Goal: Task Accomplishment & Management: Use online tool/utility

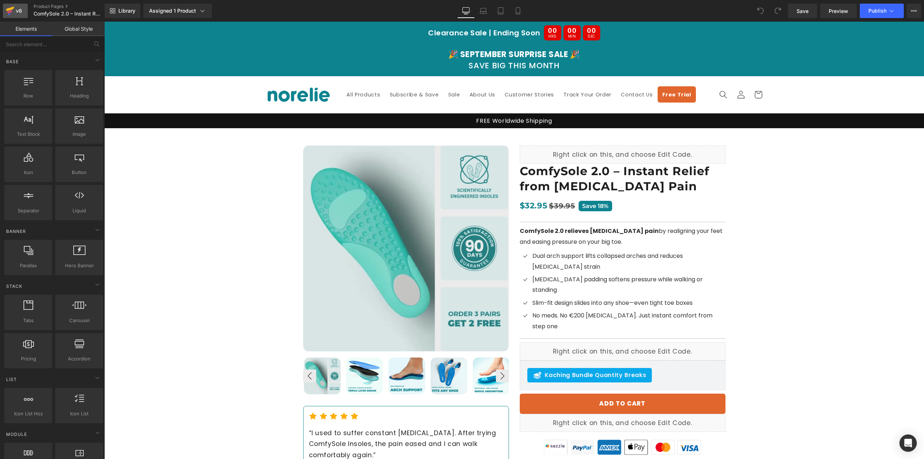
click at [14, 13] on icon at bounding box center [10, 11] width 9 height 18
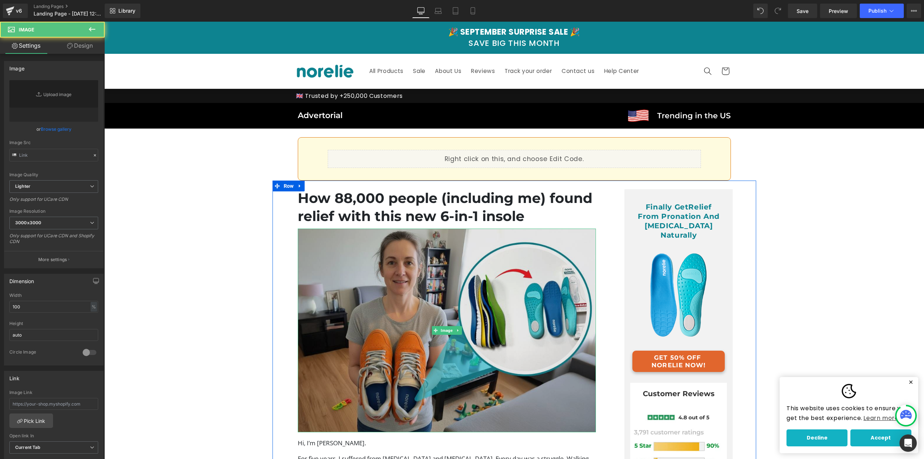
click at [408, 281] on img at bounding box center [447, 329] width 298 height 203
type input "[URL][DOMAIN_NAME]"
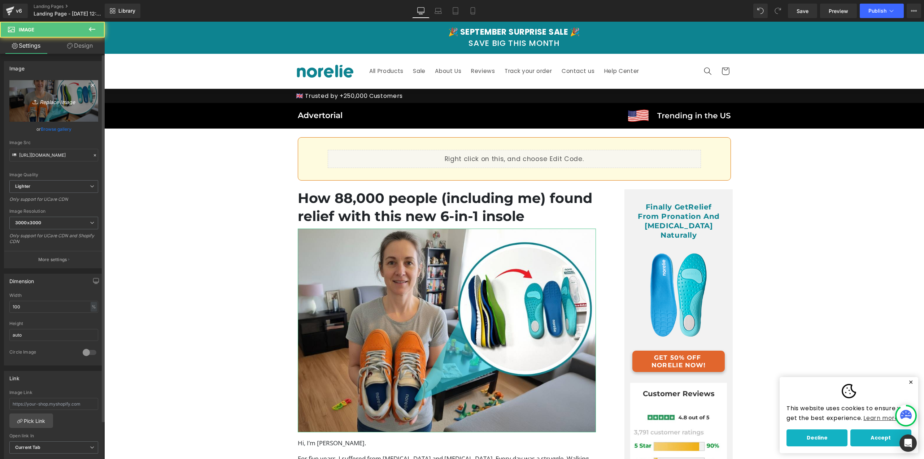
click at [53, 103] on icon "Replace Image" at bounding box center [54, 100] width 58 height 9
type input "C:\fakepath\ComfySole Adv (10).jpg"
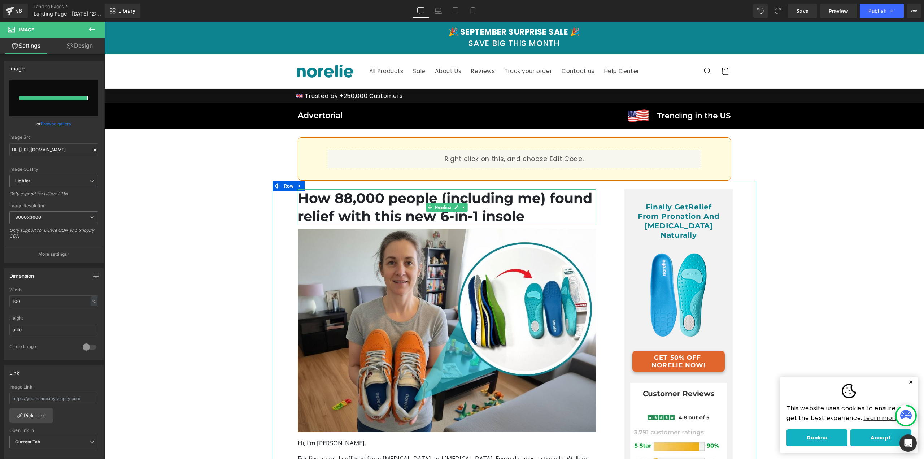
type input "https://ucarecdn.com/f6f8344a-cb0c-4f04-8640-6e9838330273/-/format/auto/-/previ…"
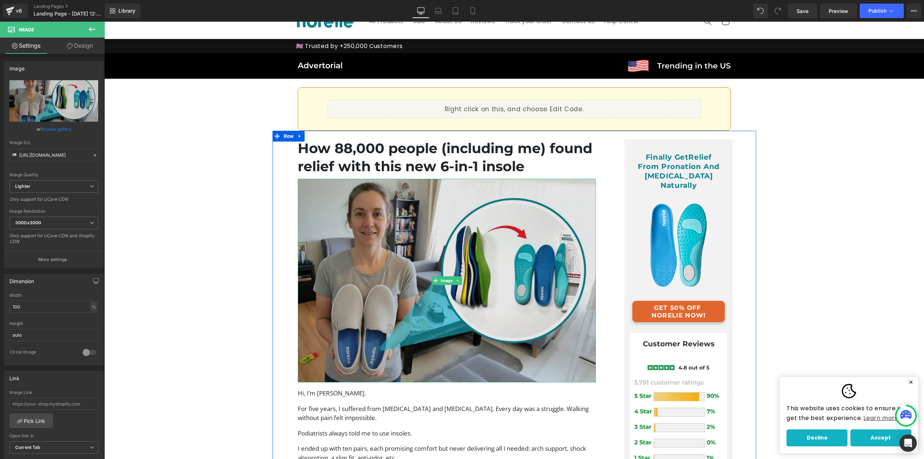
scroll to position [36, 0]
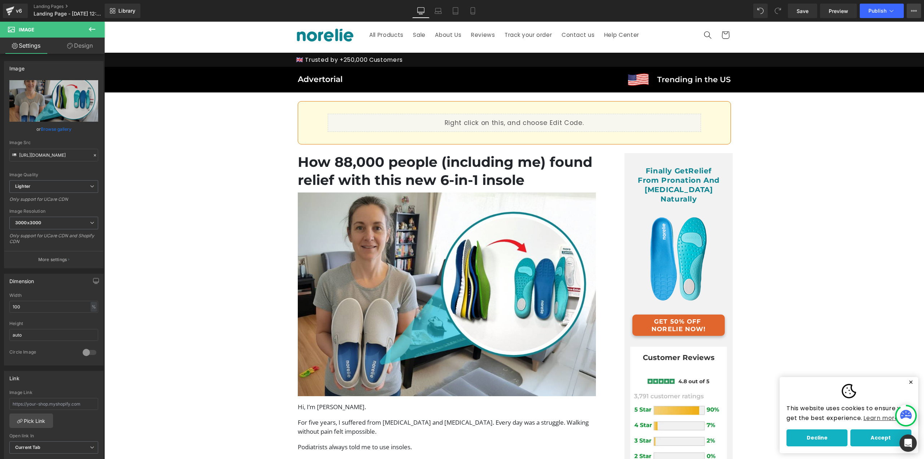
click at [916, 7] on button "View Live Page View with current Template Save Template to Library Schedule Pub…" at bounding box center [913, 11] width 14 height 14
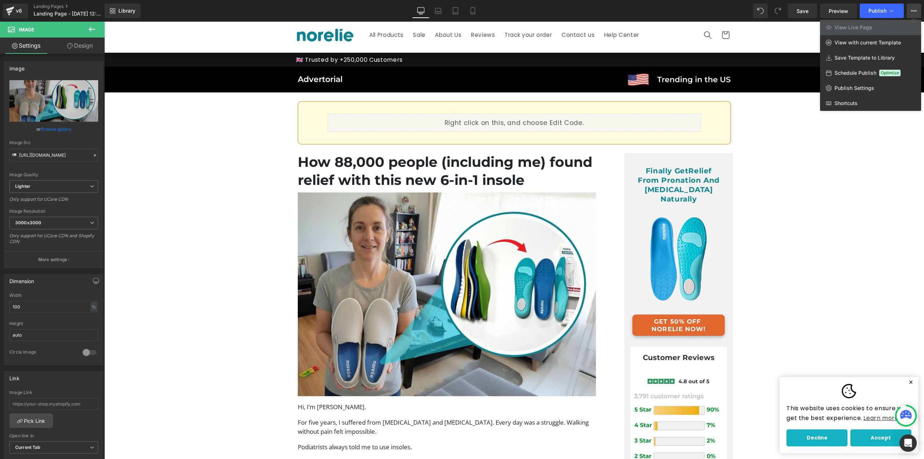
click at [639, 80] on div at bounding box center [513, 240] width 819 height 437
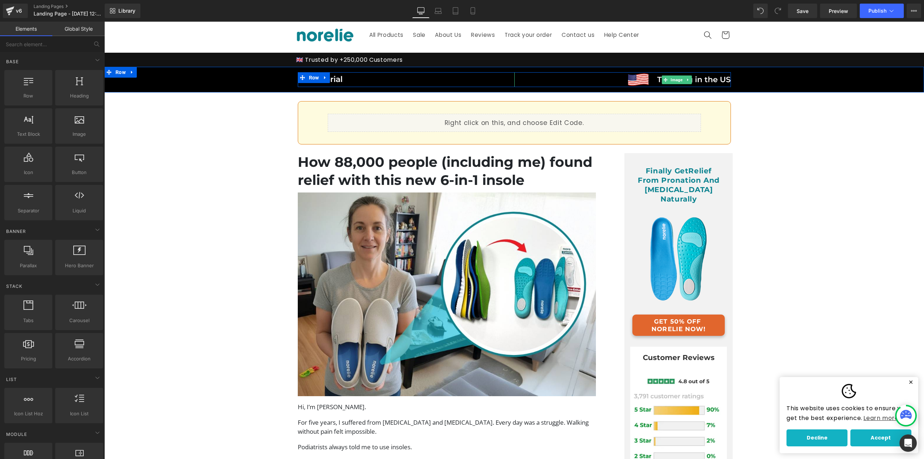
click at [472, 72] on div at bounding box center [514, 73] width 433 height 2
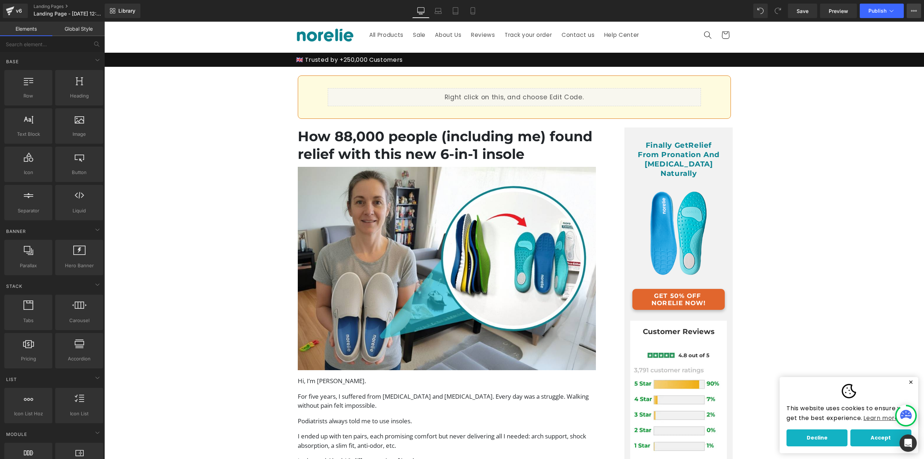
click at [920, 9] on button "View Live Page View with current Template Save Template to Library Schedule Pub…" at bounding box center [913, 11] width 14 height 14
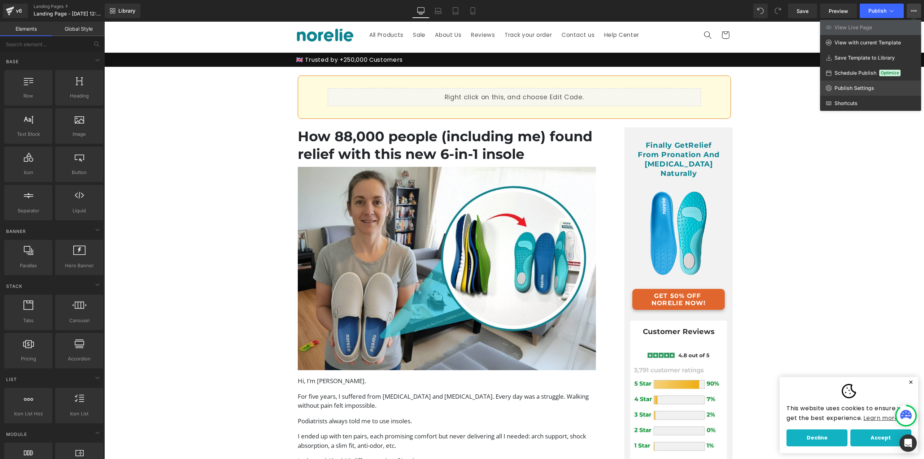
click at [868, 91] on span "Publish Settings" at bounding box center [854, 88] width 40 height 6
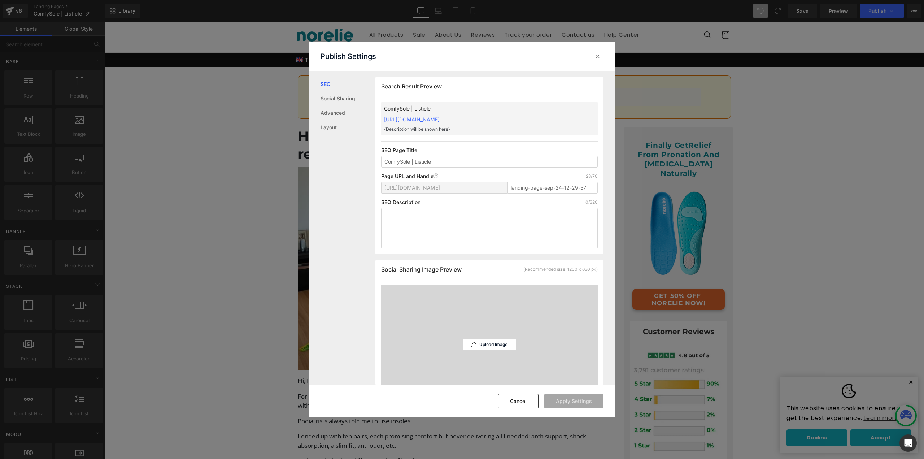
scroll to position [0, 0]
click at [538, 188] on input "landing-page-sep-24-12-29-57" at bounding box center [552, 187] width 90 height 12
drag, startPoint x: 589, startPoint y: 186, endPoint x: 517, endPoint y: 185, distance: 71.8
click at [517, 185] on input "landing-page-sep-24-12-29-57" at bounding box center [552, 187] width 90 height 12
click at [538, 187] on input "landing-page-sep-24-12-29-57" at bounding box center [552, 187] width 90 height 12
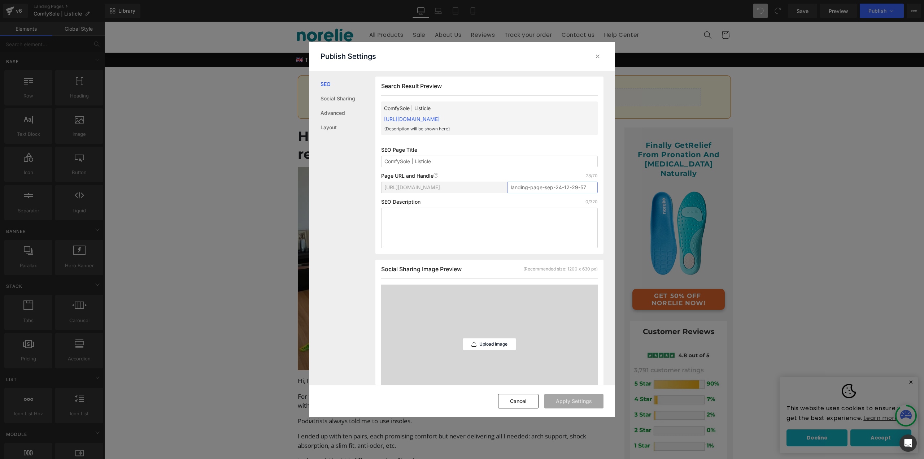
drag, startPoint x: 514, startPoint y: 187, endPoint x: 489, endPoint y: 189, distance: 24.6
click at [494, 187] on div "https://77798a-70.myshopify.com/pages/ landing-page-sep-24-12-29-57" at bounding box center [489, 189] width 216 height 17
drag, startPoint x: 547, startPoint y: 189, endPoint x: 637, endPoint y: 185, distance: 90.3
click at [637, 185] on div "Publish Settings SEO Social Sharing Advanced Layout Search Result Preview Comfy…" at bounding box center [462, 229] width 924 height 459
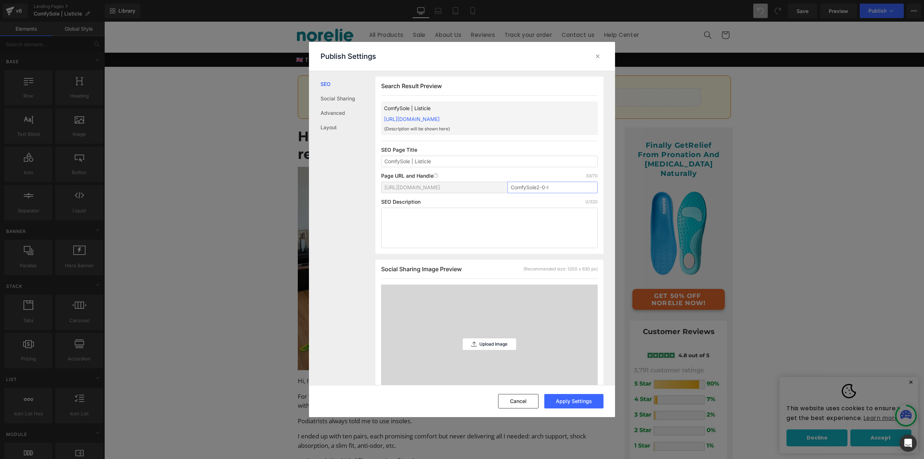
scroll to position [0, 0]
click at [582, 398] on button "Apply Settings" at bounding box center [573, 401] width 59 height 14
type input "comfysole2-0-listicle"
click at [564, 188] on input "comfysole2-0-listicle" at bounding box center [552, 187] width 90 height 12
click at [520, 405] on button "Cancel" at bounding box center [518, 401] width 40 height 14
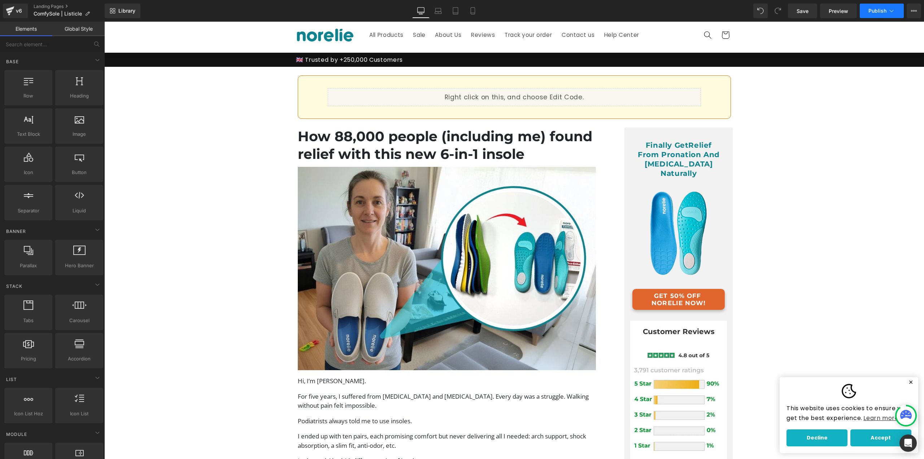
click at [880, 10] on span "Publish" at bounding box center [877, 11] width 18 height 6
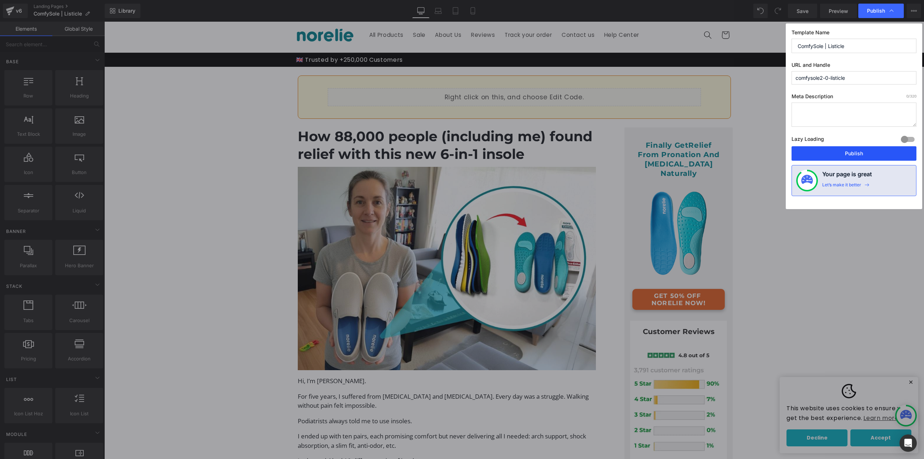
click at [846, 154] on button "Publish" at bounding box center [853, 153] width 125 height 14
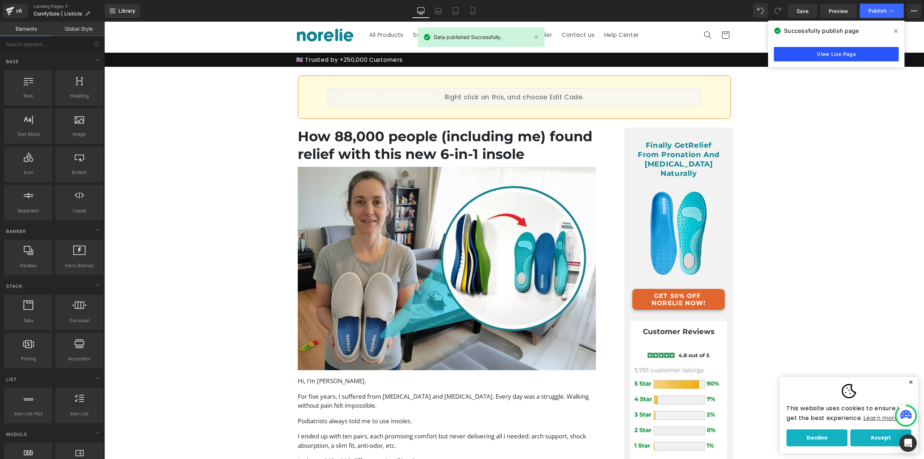
click at [836, 56] on link "View Live Page" at bounding box center [836, 54] width 125 height 14
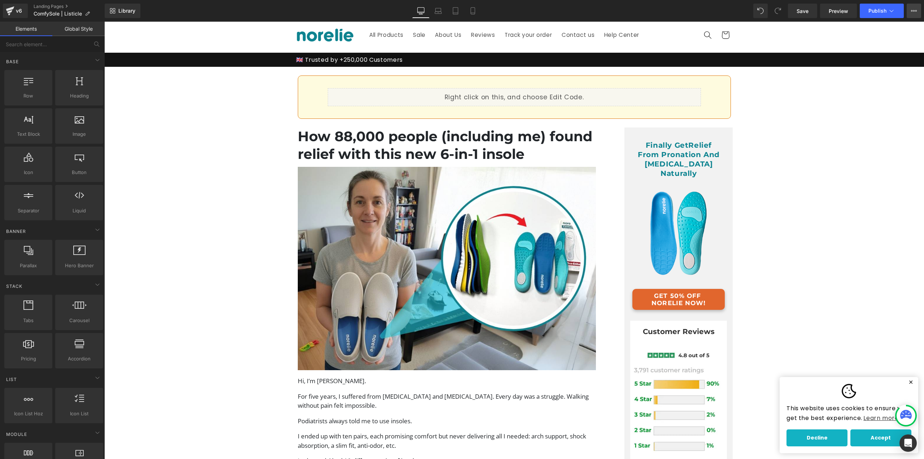
click at [911, 14] on button "View Live Page View with current Template Save Template to Library Schedule Pub…" at bounding box center [913, 11] width 14 height 14
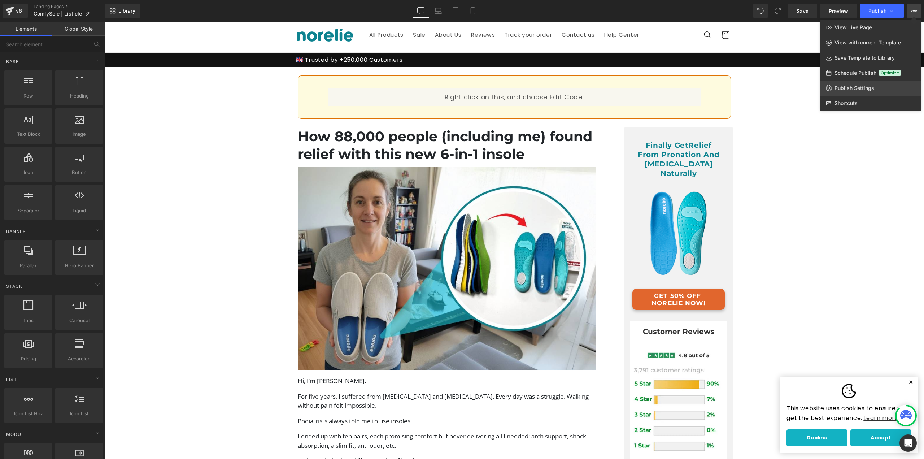
click at [854, 88] on span "Publish Settings" at bounding box center [854, 88] width 40 height 6
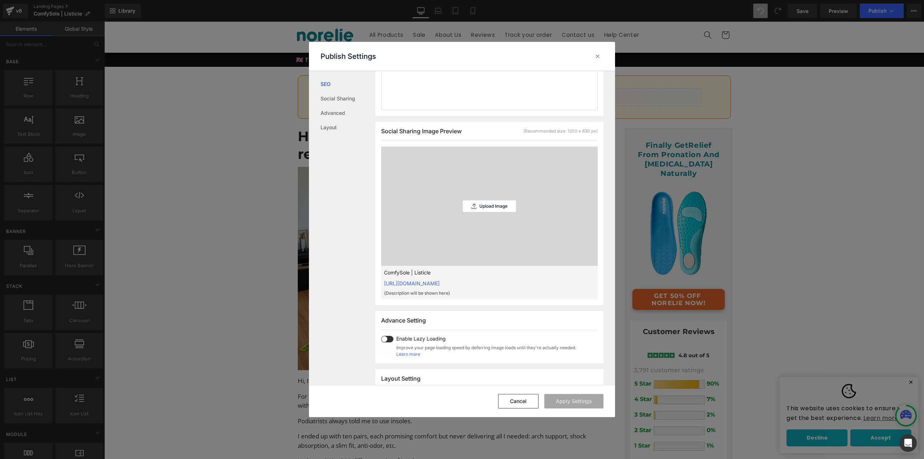
scroll to position [217, 0]
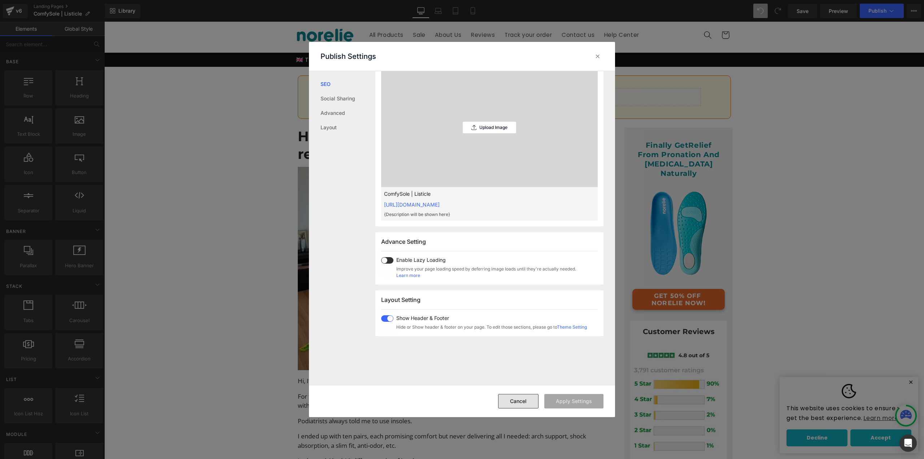
click at [526, 399] on button "Cancel" at bounding box center [518, 401] width 40 height 14
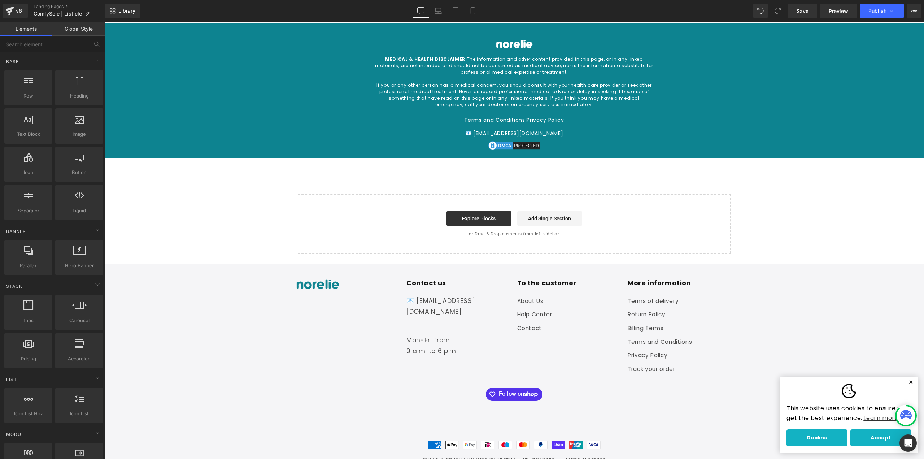
scroll to position [2918, 0]
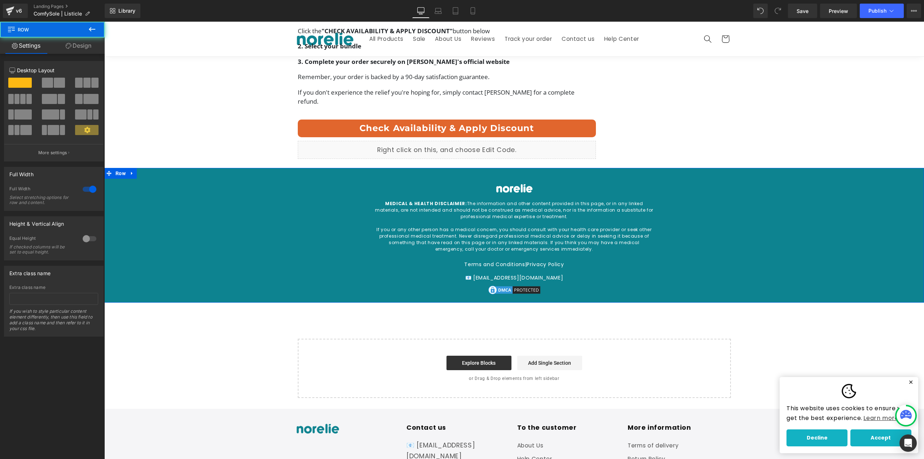
drag, startPoint x: 243, startPoint y: 166, endPoint x: 171, endPoint y: 150, distance: 73.5
click at [243, 171] on div "Image MEDICAL & HEALTH DISCLAIMER: The information and other content provided i…" at bounding box center [514, 234] width 809 height 127
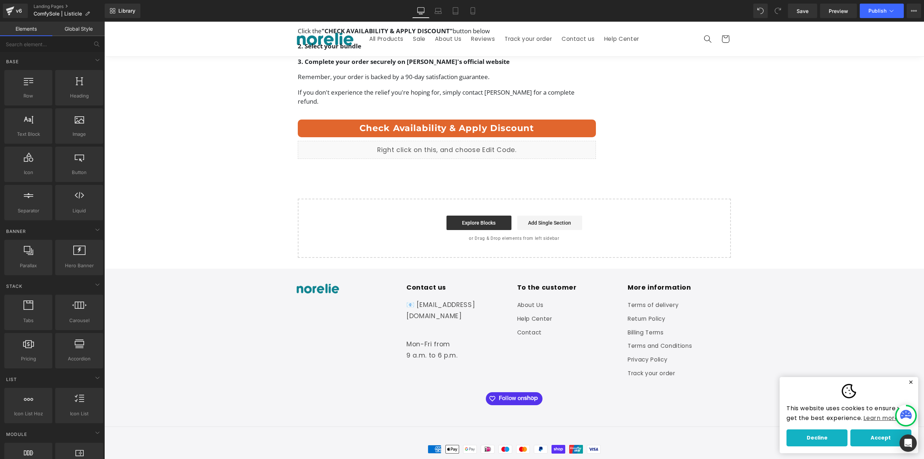
drag, startPoint x: 520, startPoint y: 146, endPoint x: 525, endPoint y: 150, distance: 6.4
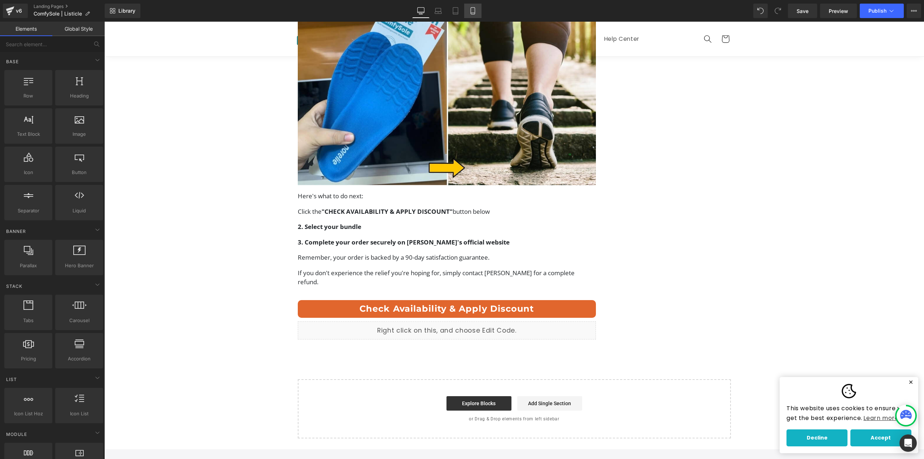
click at [474, 6] on link "Mobile" at bounding box center [472, 11] width 17 height 14
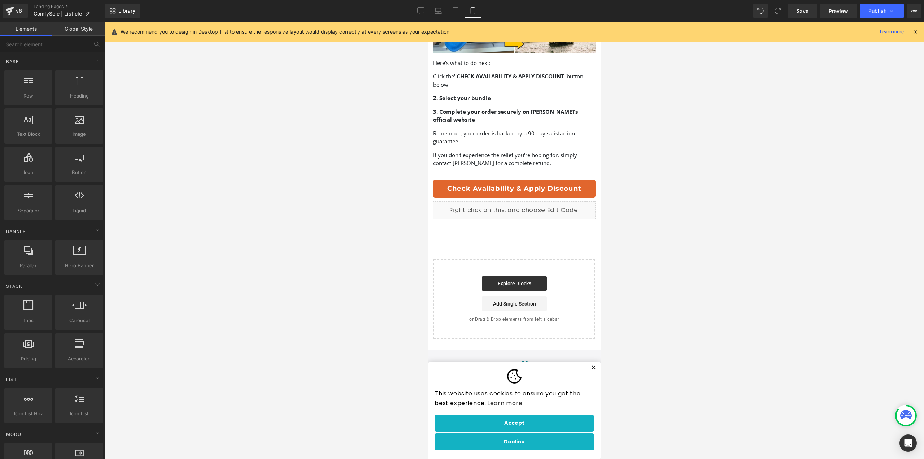
scroll to position [2190, 0]
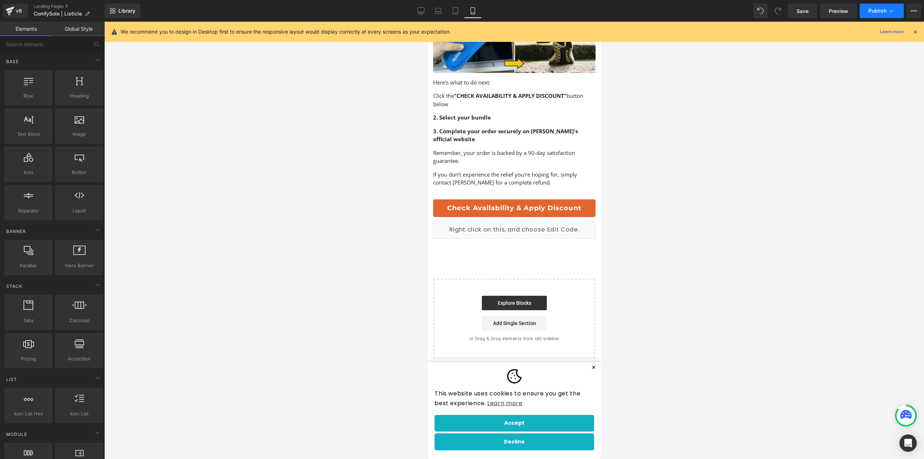
click at [881, 8] on span "Publish" at bounding box center [877, 11] width 18 height 6
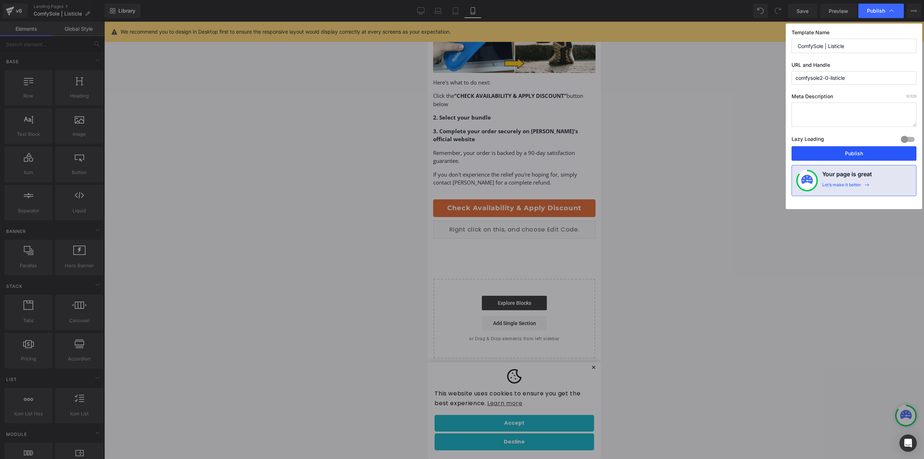
click at [823, 155] on button "Publish" at bounding box center [853, 153] width 125 height 14
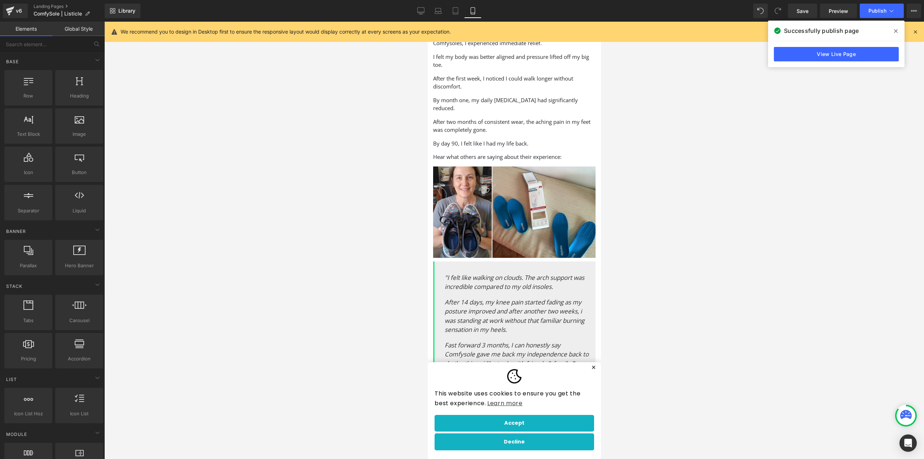
scroll to position [1649, 0]
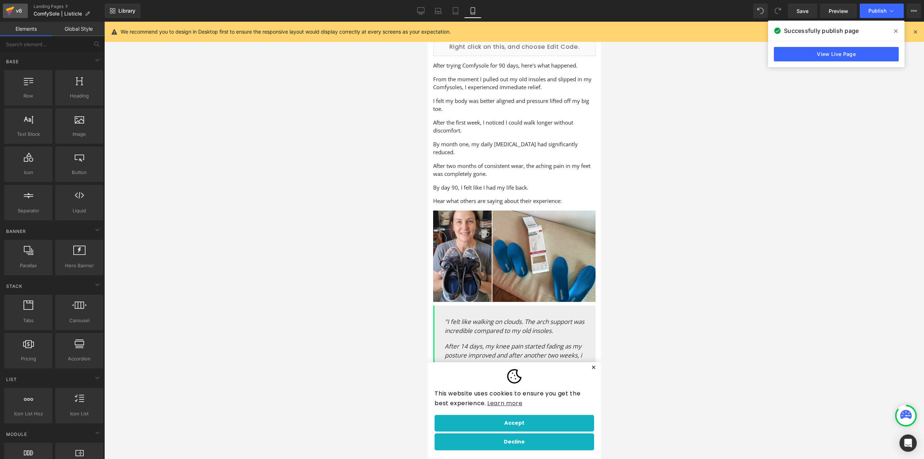
click at [16, 6] on link "v6" at bounding box center [15, 11] width 25 height 14
